Goal: Transaction & Acquisition: Purchase product/service

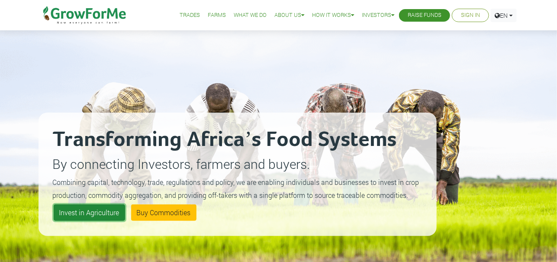
click at [93, 211] on link "Invest in Agriculture" at bounding box center [89, 212] width 71 height 16
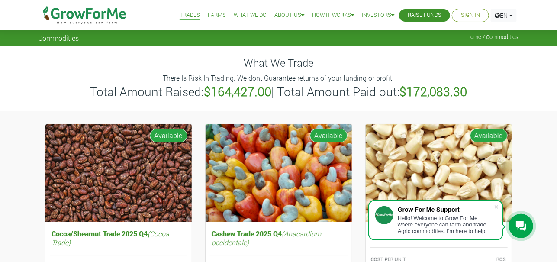
click at [471, 38] on span "Home / Commodities" at bounding box center [493, 37] width 52 height 6
click at [463, 17] on link "Sign In" at bounding box center [470, 15] width 19 height 9
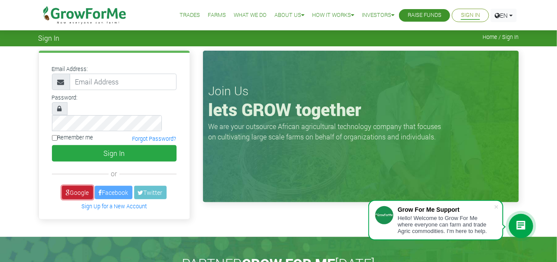
click at [74, 186] on link "Google" at bounding box center [77, 192] width 31 height 13
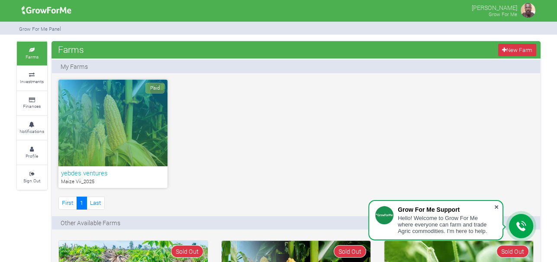
click at [495, 207] on span at bounding box center [496, 206] width 9 height 9
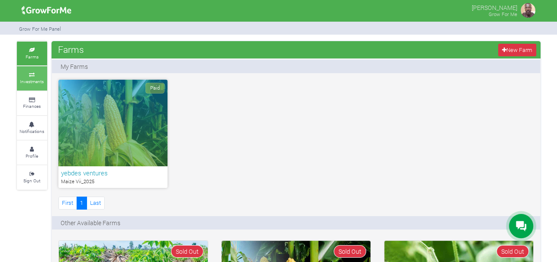
click at [36, 74] on icon at bounding box center [32, 75] width 26 height 4
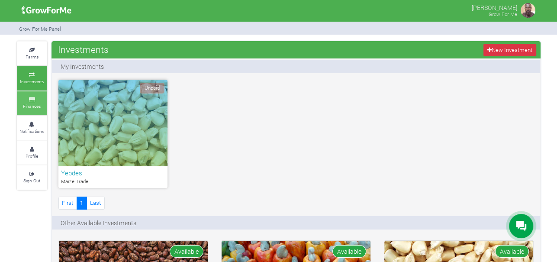
click at [35, 99] on icon at bounding box center [32, 100] width 26 height 4
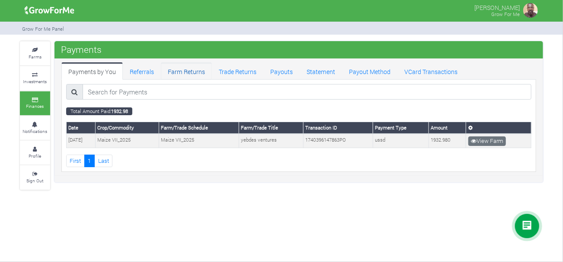
click at [186, 73] on link "Farm Returns" at bounding box center [186, 70] width 51 height 17
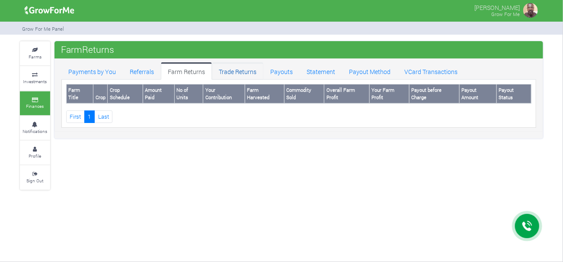
click at [234, 69] on link "Trade Returns" at bounding box center [237, 70] width 51 height 17
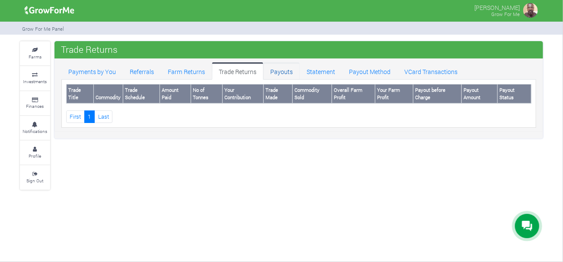
click at [287, 69] on link "Payouts" at bounding box center [281, 70] width 36 height 17
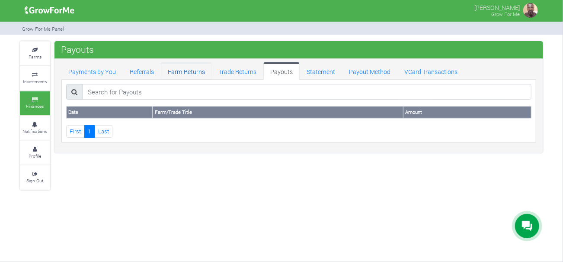
click at [174, 69] on link "Farm Returns" at bounding box center [186, 70] width 51 height 17
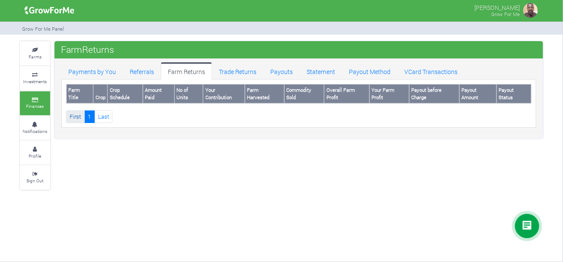
click at [76, 110] on link "First" at bounding box center [75, 116] width 19 height 13
click at [369, 71] on link "Payout Method" at bounding box center [369, 70] width 55 height 17
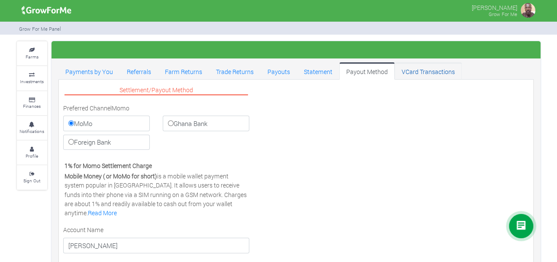
click at [413, 72] on link "VCard Transactions" at bounding box center [427, 70] width 67 height 17
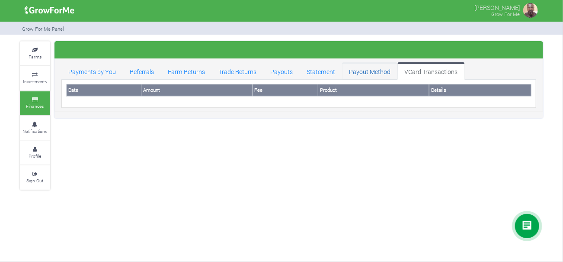
click at [374, 72] on link "Payout Method" at bounding box center [369, 70] width 55 height 17
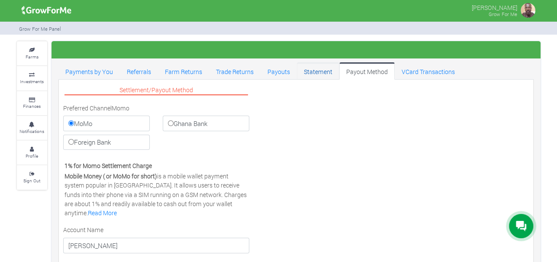
click at [317, 72] on link "Statement" at bounding box center [318, 70] width 42 height 17
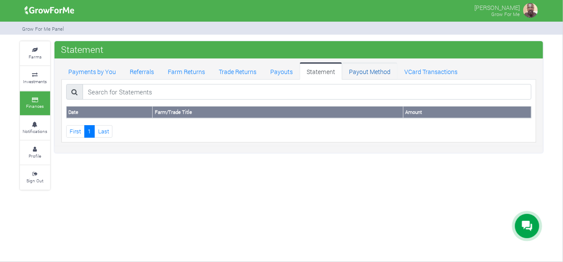
click at [358, 70] on link "Payout Method" at bounding box center [369, 70] width 55 height 17
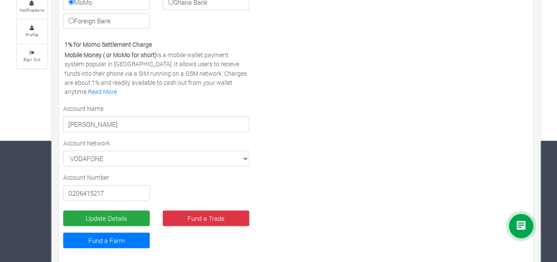
scroll to position [129, 0]
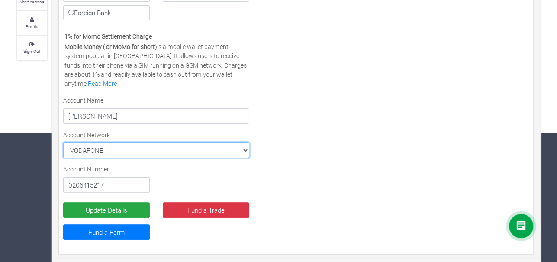
click at [245, 151] on select "VODAFONE MTN VODAFONE AIRTEL TIGO" at bounding box center [156, 150] width 186 height 16
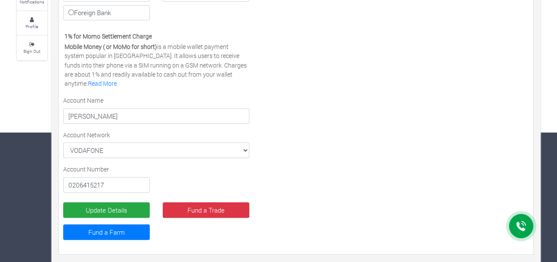
click at [323, 146] on div "Settlement/Payout Method Preferred Channel Momo MoMo Ghana Bank Foreign Bank Vi…" at bounding box center [296, 102] width 478 height 295
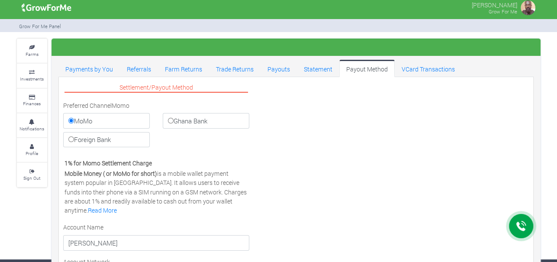
scroll to position [0, 0]
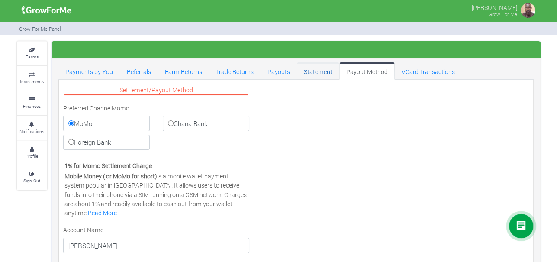
click at [312, 68] on link "Statement" at bounding box center [318, 70] width 42 height 17
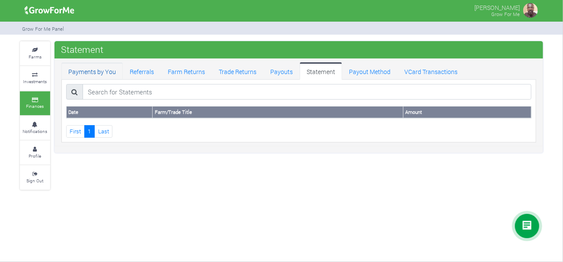
click at [96, 72] on link "Payments by You" at bounding box center [91, 70] width 61 height 17
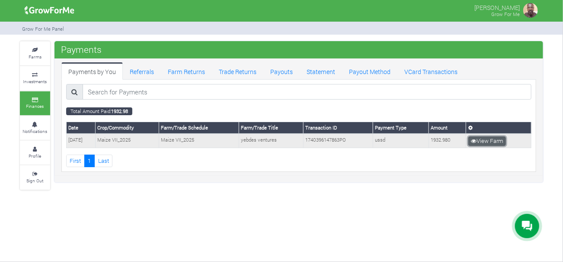
click at [484, 138] on link "View Farm" at bounding box center [487, 141] width 38 height 10
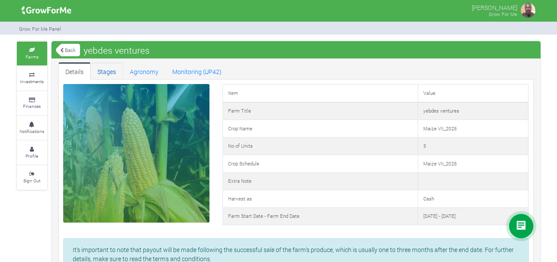
click at [106, 70] on link "Stages" at bounding box center [106, 70] width 32 height 17
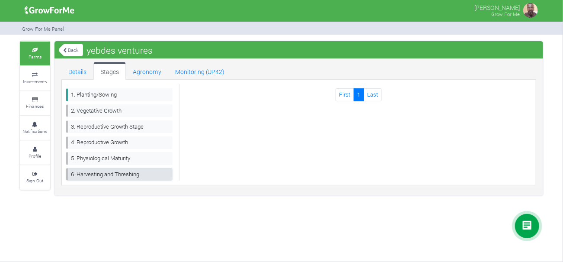
click at [107, 171] on link "6. Harvesting and Threshing" at bounding box center [119, 174] width 106 height 13
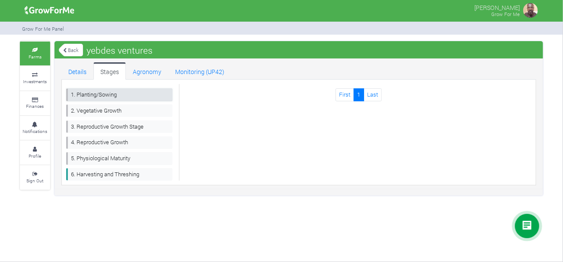
click at [101, 95] on link "1. Planting/Sowing" at bounding box center [119, 94] width 106 height 13
click at [147, 67] on link "Agronomy" at bounding box center [147, 70] width 42 height 17
click at [74, 70] on link "Details" at bounding box center [77, 70] width 32 height 17
